Goal: Information Seeking & Learning: Check status

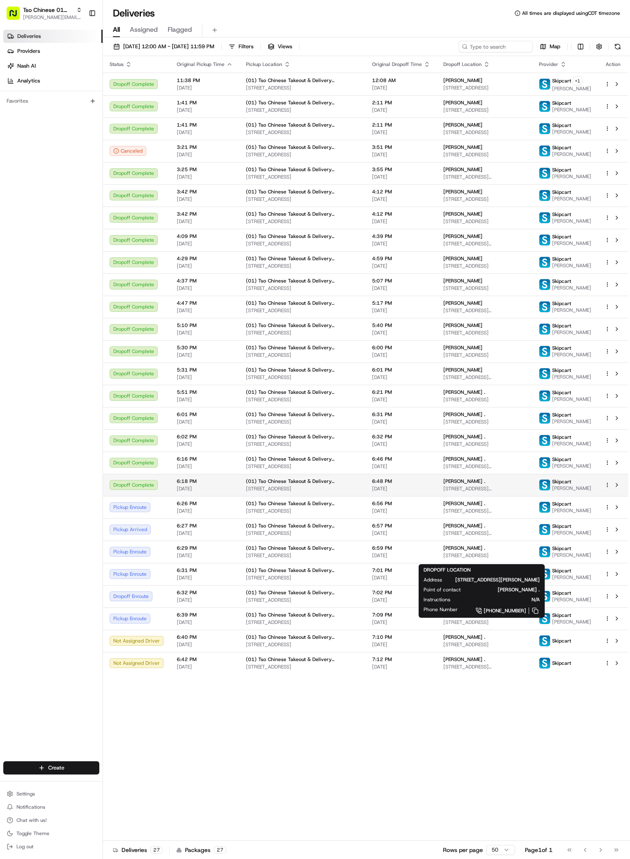
click at [501, 484] on div "[PERSON_NAME] ." at bounding box center [485, 481] width 82 height 7
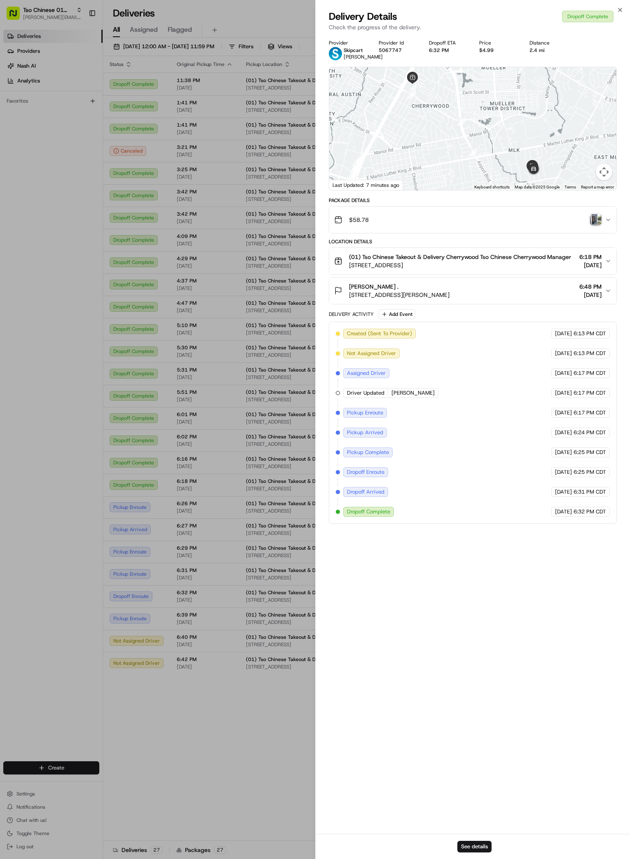
click at [594, 226] on img "button" at bounding box center [596, 220] width 12 height 12
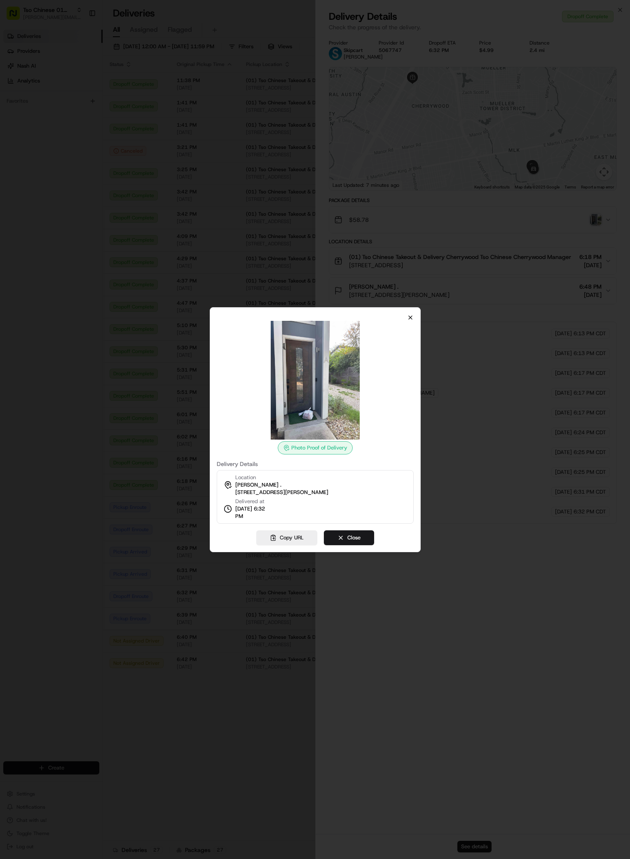
click at [410, 317] on icon "button" at bounding box center [410, 317] width 7 height 7
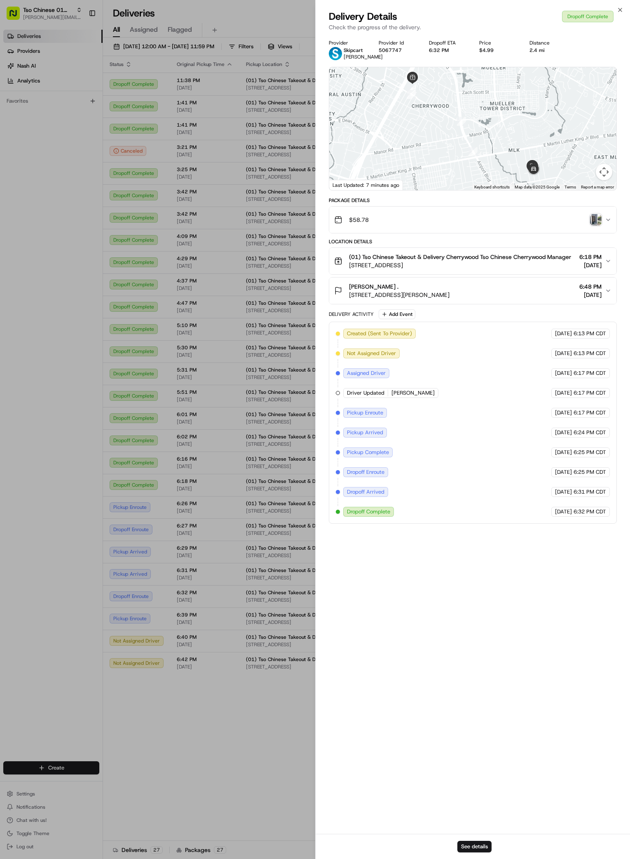
click at [470, 719] on div "Provider Skipcart [PERSON_NAME] Provider Id 5067747 Dropoff ETA 6:32 PM Price $…" at bounding box center [473, 434] width 315 height 799
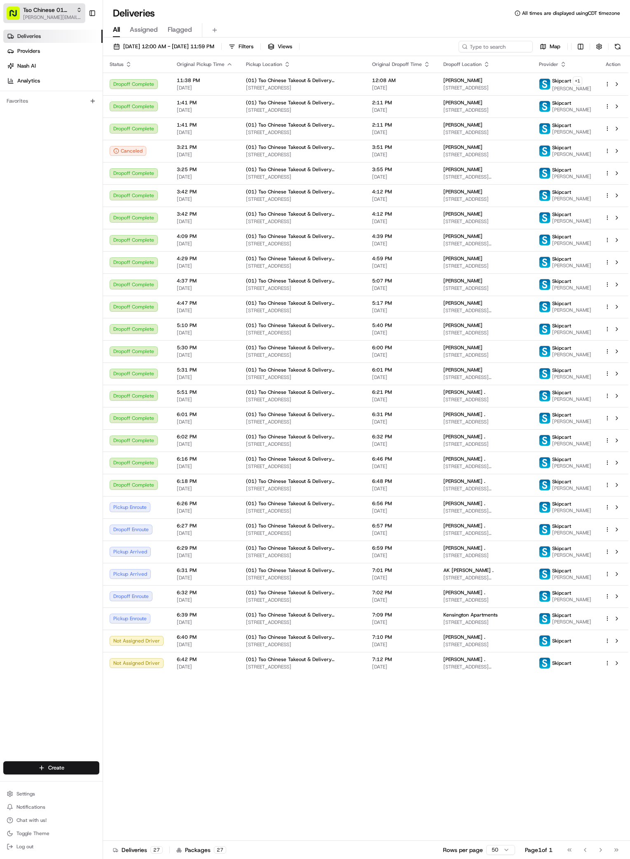
click at [75, 18] on span "[PERSON_NAME][EMAIL_ADDRESS][DOMAIN_NAME]" at bounding box center [52, 17] width 59 height 7
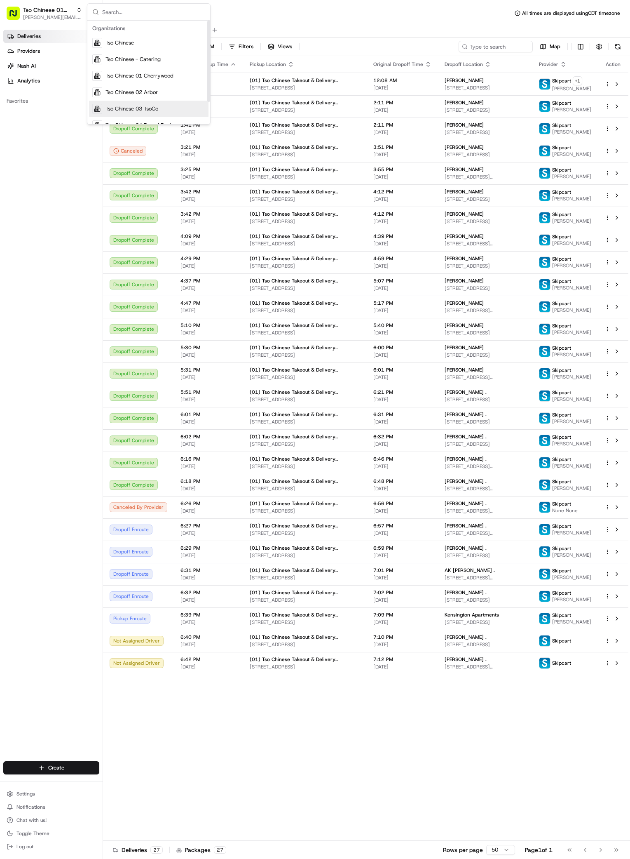
click at [158, 105] on div "Tso Chinese 03 TsoCo" at bounding box center [149, 109] width 120 height 16
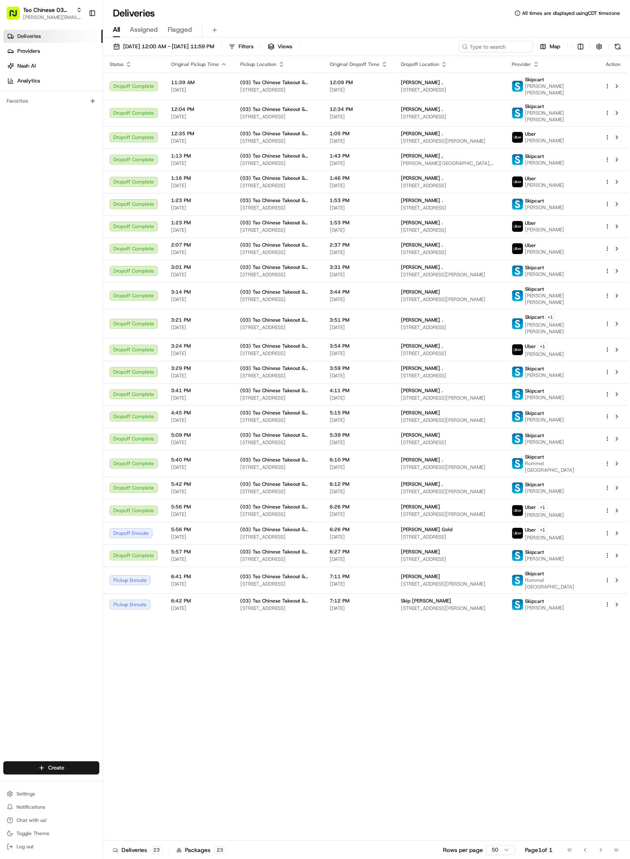
click at [444, 753] on div "Status Original Pickup Time Pickup Location Original Dropoff Time Dropoff Locat…" at bounding box center [366, 448] width 526 height 785
click at [461, 532] on div "[PERSON_NAME] Gold" at bounding box center [450, 529] width 98 height 7
click at [355, 542] on td "6:26 PM [DATE]" at bounding box center [358, 533] width 71 height 23
click at [346, 541] on td "6:26 PM [DATE]" at bounding box center [358, 533] width 71 height 23
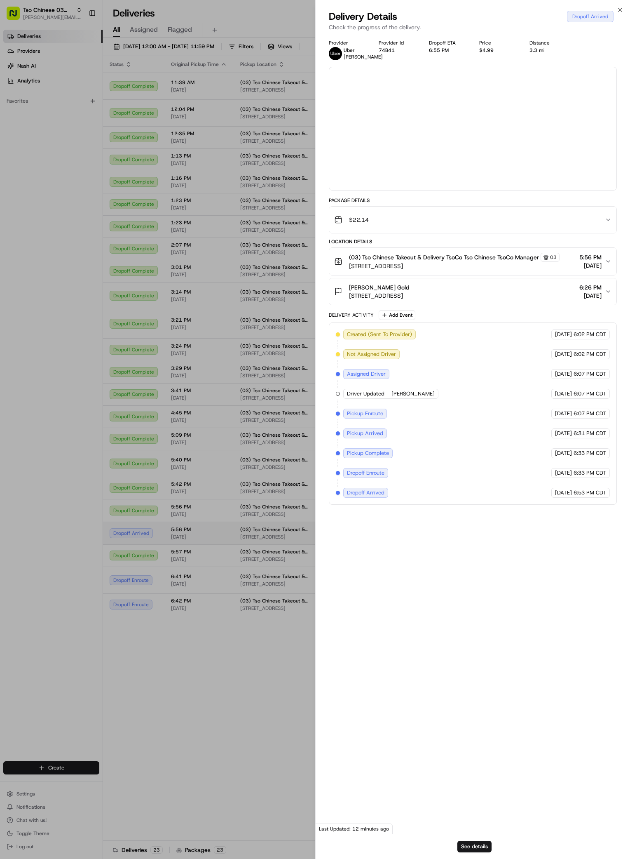
click at [346, 541] on div at bounding box center [315, 429] width 630 height 859
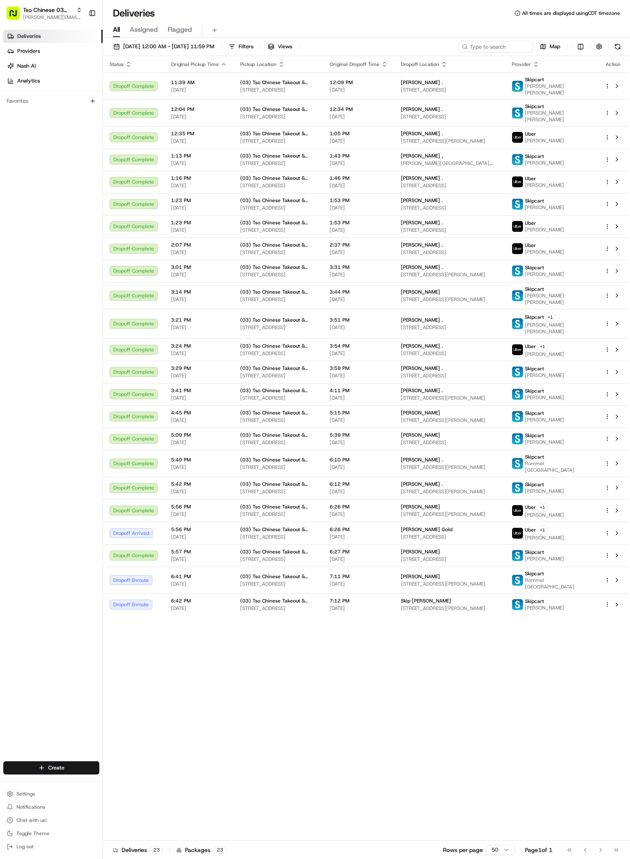
click at [389, 704] on div "Status Original Pickup Time Pickup Location Original Dropoff Time Dropoff Locat…" at bounding box center [366, 448] width 526 height 785
click at [461, 534] on span "[STREET_ADDRESS]" at bounding box center [450, 537] width 98 height 7
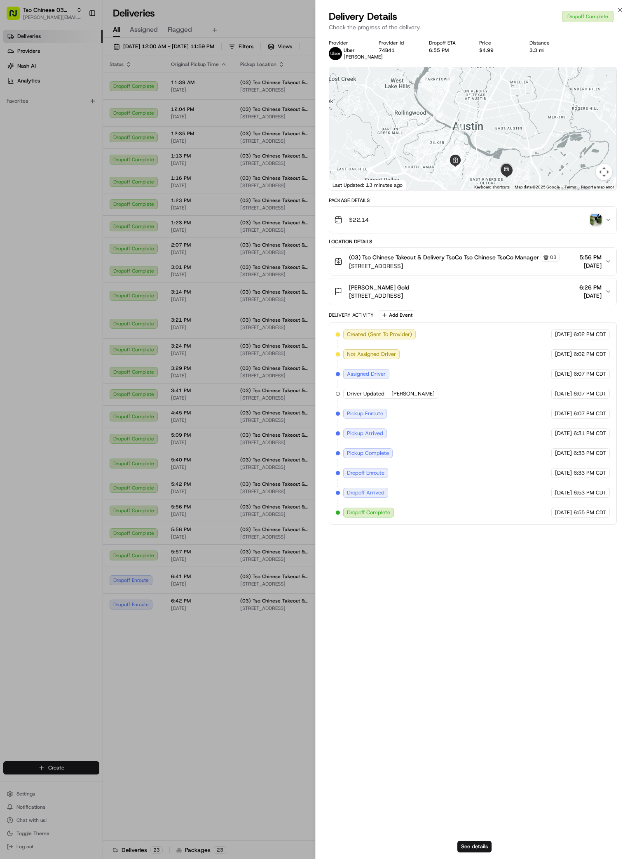
click at [598, 226] on img "button" at bounding box center [596, 220] width 12 height 12
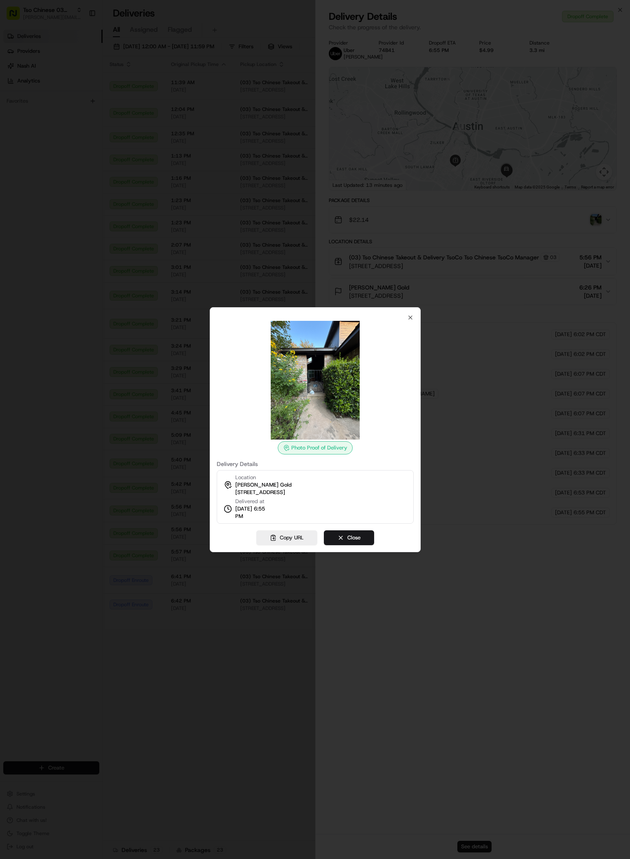
click at [290, 665] on div at bounding box center [315, 429] width 630 height 859
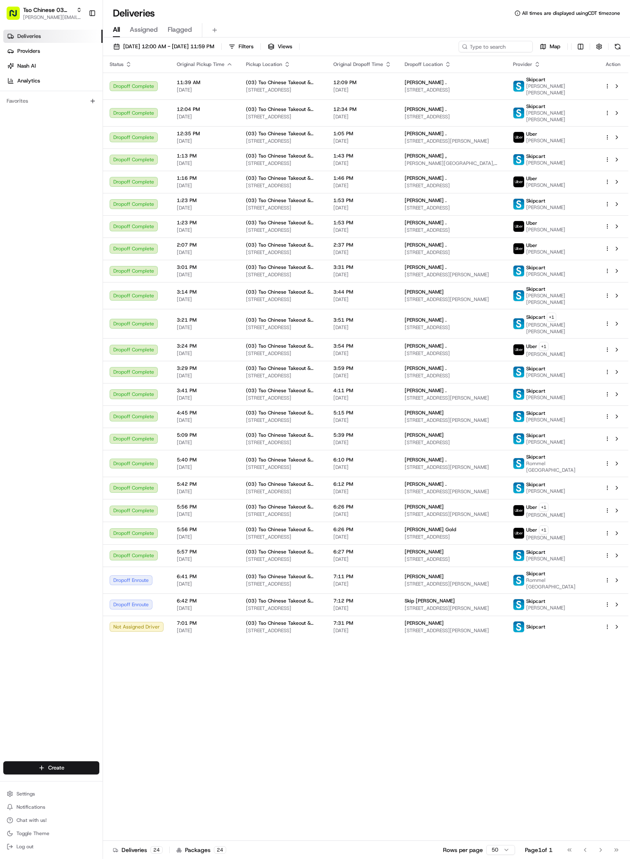
click at [528, 770] on div "Status Original Pickup Time Pickup Location Original Dropoff Time Dropoff Locat…" at bounding box center [366, 448] width 526 height 785
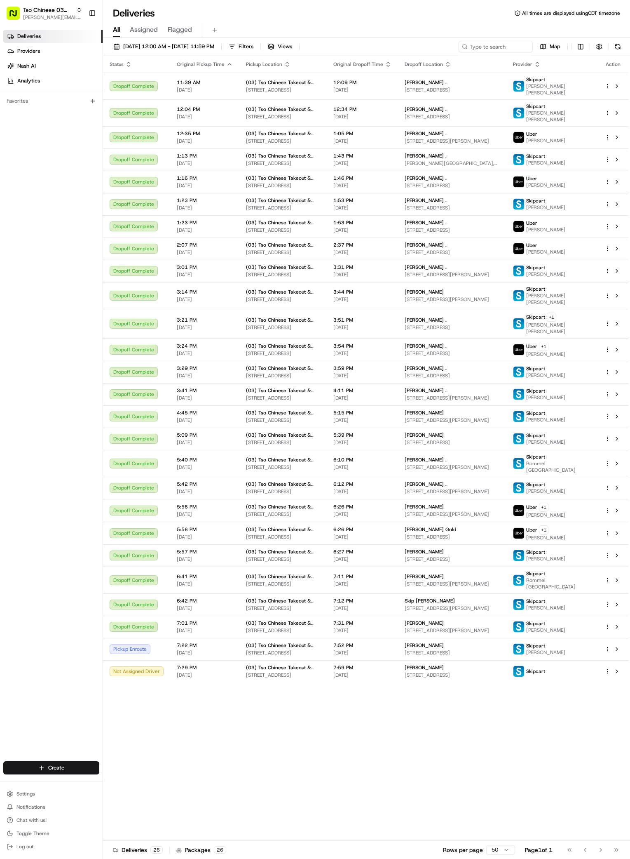
click at [503, 733] on div "Status Original Pickup Time Pickup Location Original Dropoff Time Dropoff Locat…" at bounding box center [366, 448] width 526 height 785
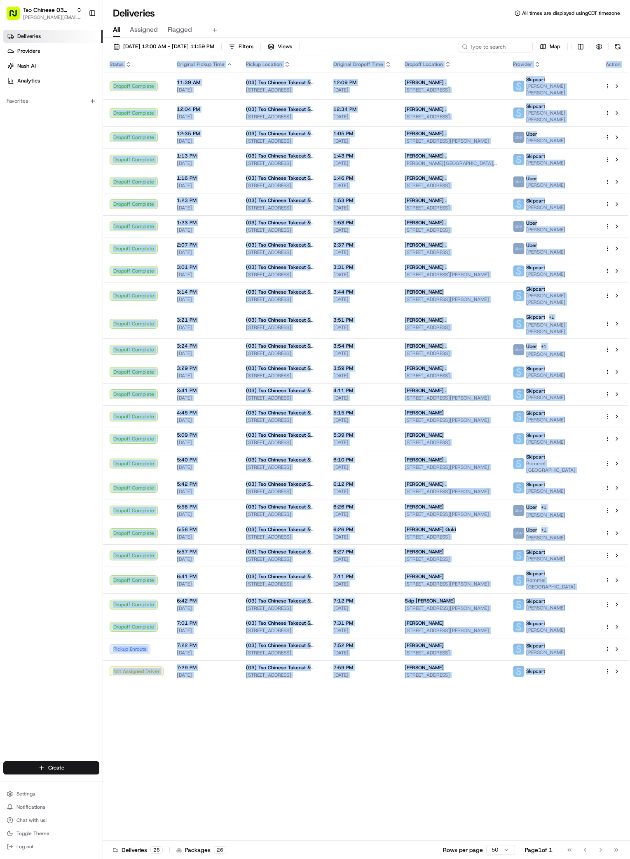
click at [503, 733] on div "Status Original Pickup Time Pickup Location Original Dropoff Time Dropoff Locat…" at bounding box center [366, 448] width 526 height 785
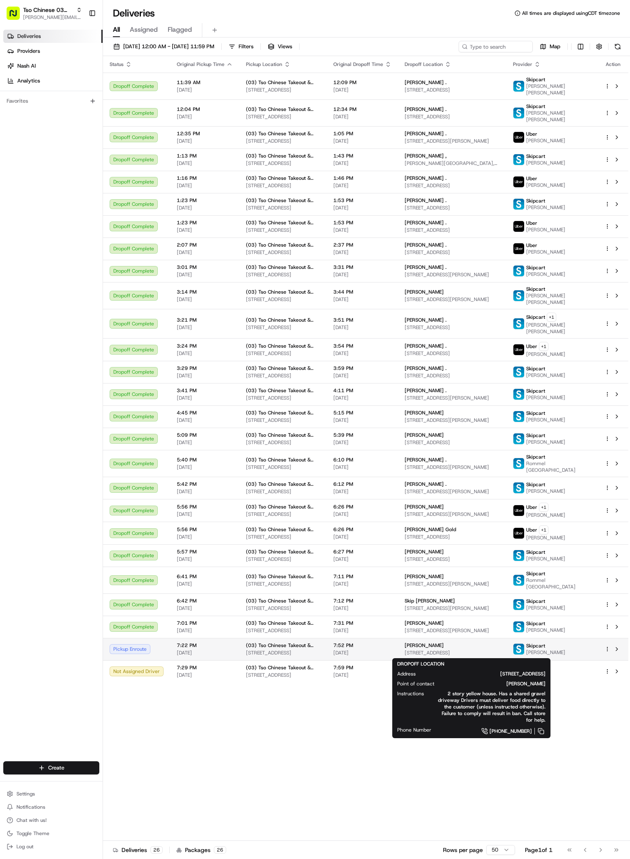
click at [464, 648] on div "[PERSON_NAME]" at bounding box center [452, 645] width 95 height 7
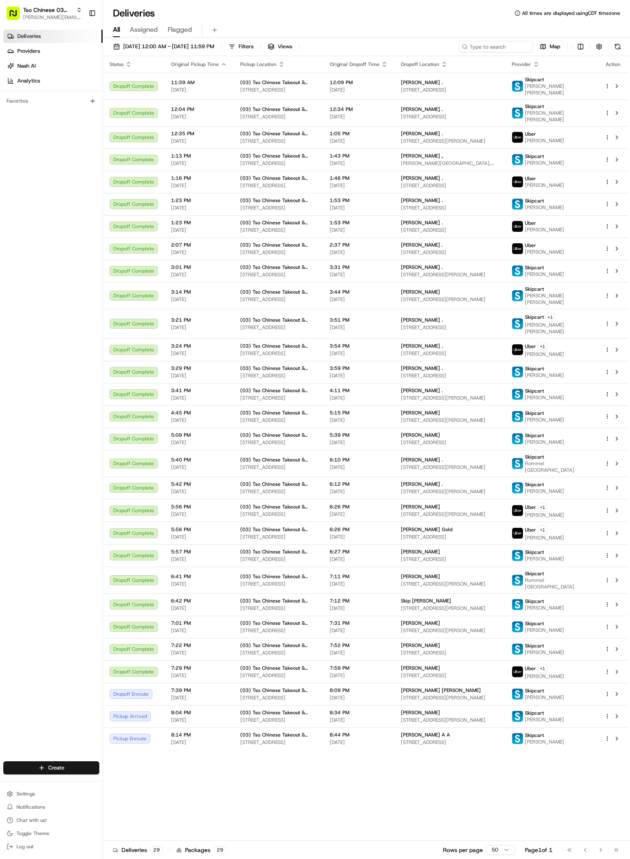
click at [505, 811] on div "Status Original Pickup Time Pickup Location Original Dropoff Time Dropoff Locat…" at bounding box center [366, 448] width 526 height 785
click at [586, 793] on div "Status Original Pickup Time Pickup Location Original Dropoff Time Dropoff Locat…" at bounding box center [366, 448] width 526 height 785
